Goal: Navigation & Orientation: Find specific page/section

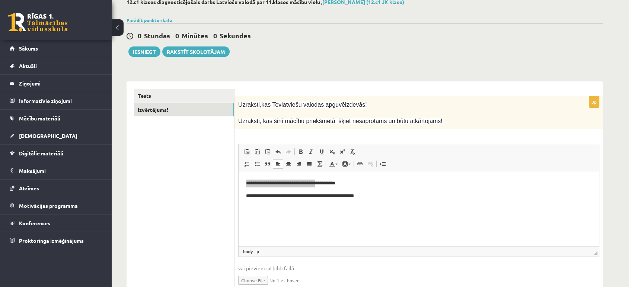
drag, startPoint x: 0, startPoint y: 0, endPoint x: 253, endPoint y: 36, distance: 255.8
click at [253, 36] on div "12.c1 klases diagnosticējošais darbs Latviešu valodā par 11.klases mācību vielu…" at bounding box center [365, 152] width 506 height 337
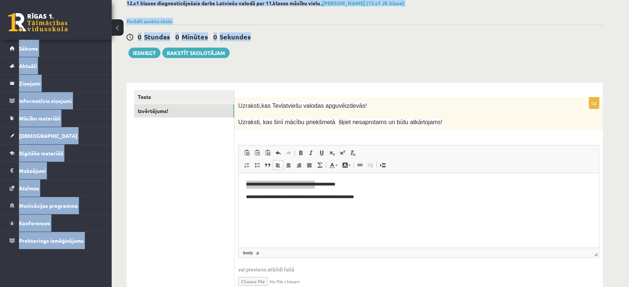
scroll to position [42, 0]
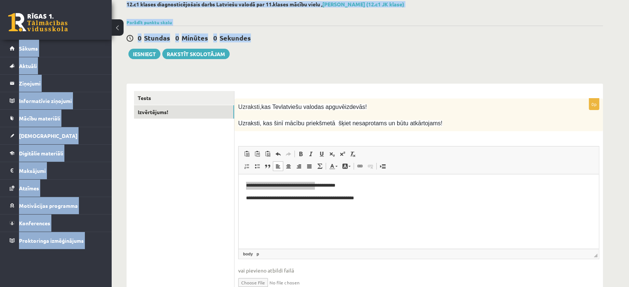
drag, startPoint x: 253, startPoint y: 36, endPoint x: 55, endPoint y: 20, distance: 198.7
click at [55, 20] on div "0 Dāvanas 3419 mP 85 xp [PERSON_NAME] Sākums Aktuāli Kā mācīties eSKOLĀ Kontakt…" at bounding box center [314, 141] width 629 height 366
click at [55, 20] on link at bounding box center [38, 22] width 60 height 19
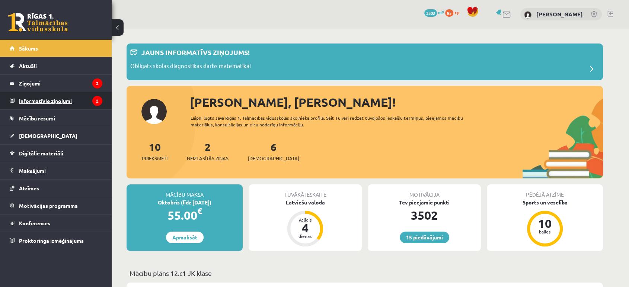
click at [98, 95] on legend "Informatīvie ziņojumi 2" at bounding box center [60, 100] width 83 height 17
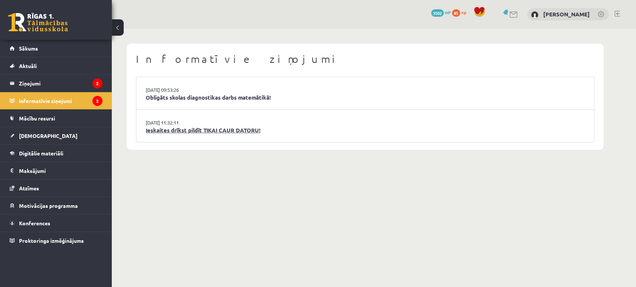
click at [181, 127] on link "Ieskaites drīkst pildīt TIKAI CAUR DATORU!" at bounding box center [365, 130] width 439 height 9
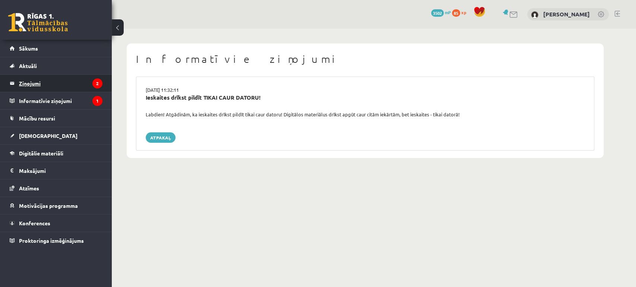
click at [94, 85] on icon "2" at bounding box center [97, 84] width 10 height 10
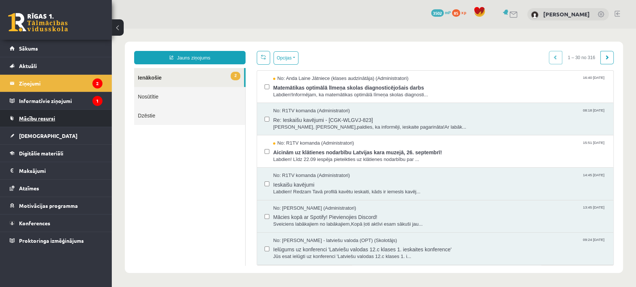
click at [44, 121] on span "Mācību resursi" at bounding box center [37, 118] width 36 height 7
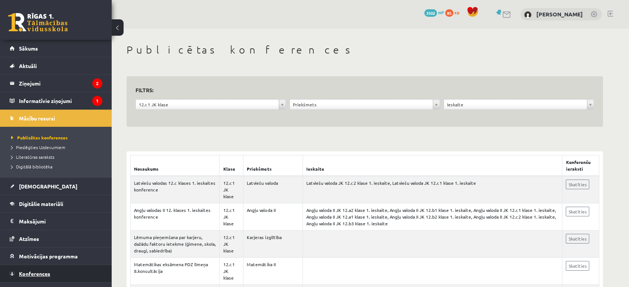
click at [45, 277] on link "Konferences" at bounding box center [56, 274] width 93 height 17
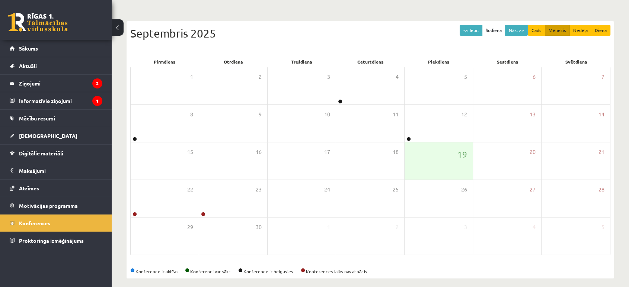
scroll to position [68, 0]
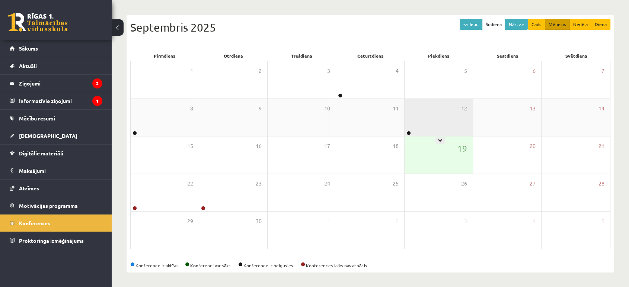
click at [432, 132] on div "12" at bounding box center [439, 117] width 68 height 37
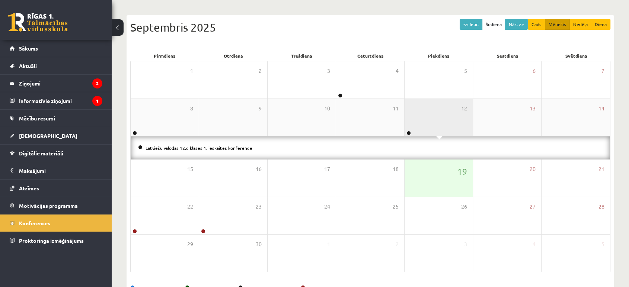
click at [432, 132] on div "12" at bounding box center [439, 117] width 68 height 37
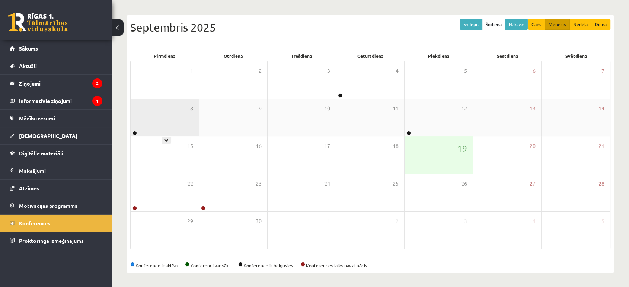
click at [172, 118] on div "8" at bounding box center [165, 117] width 68 height 37
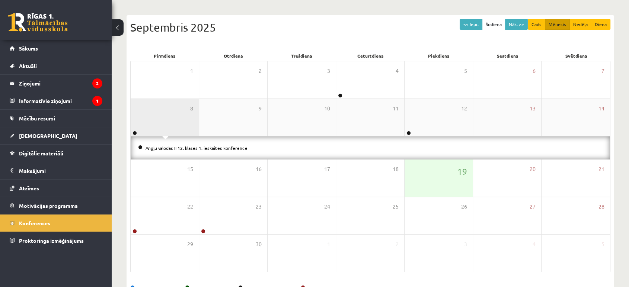
click at [173, 117] on div "8" at bounding box center [165, 117] width 68 height 37
